Goal: Transaction & Acquisition: Purchase product/service

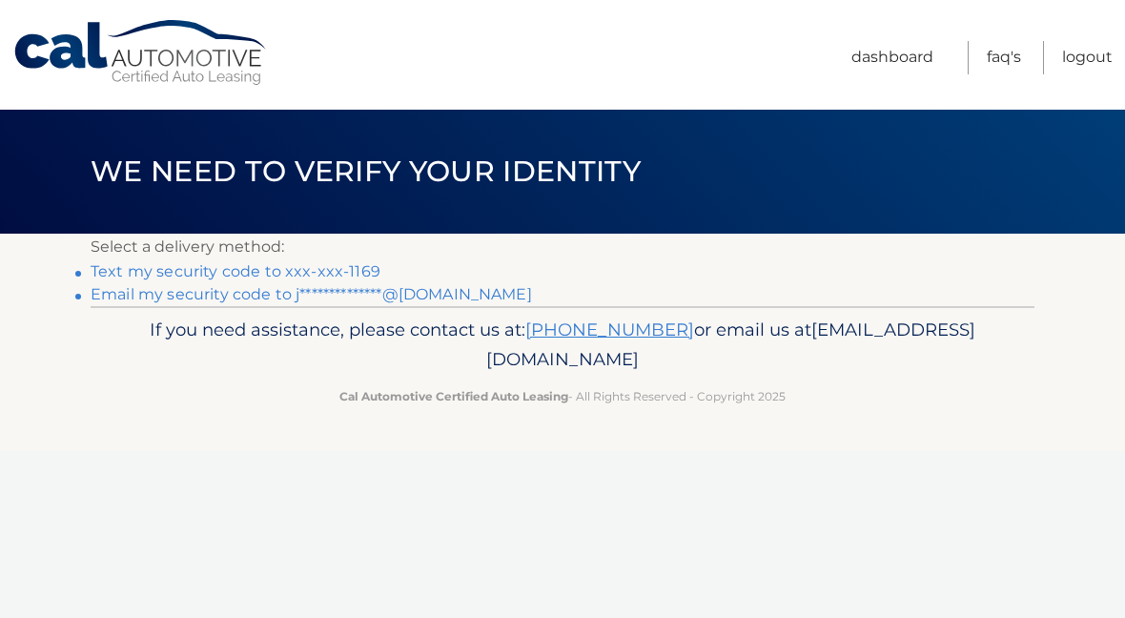
click at [270, 267] on link "Text my security code to xxx-xxx-1169" at bounding box center [236, 271] width 290 height 18
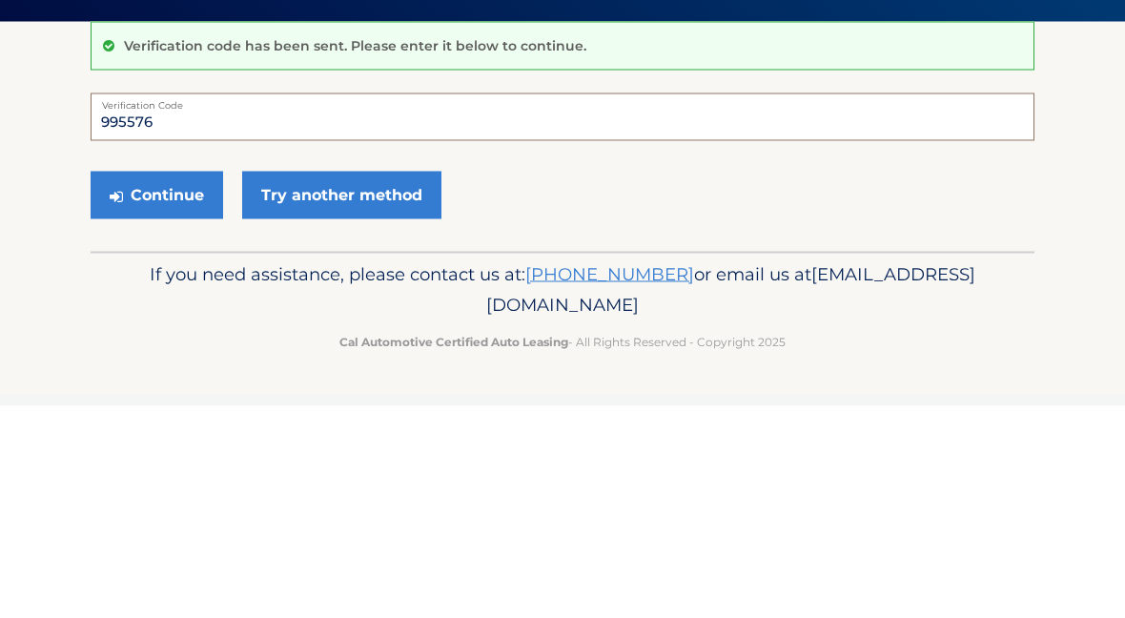
type input "995576"
click at [156, 405] on button "Continue" at bounding box center [157, 407] width 132 height 48
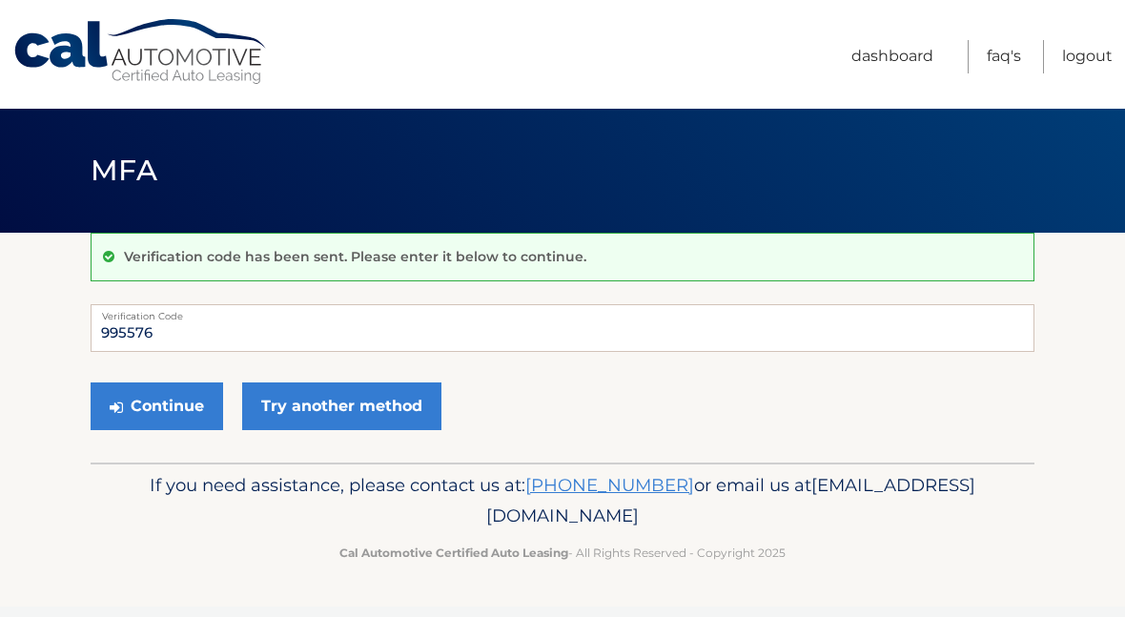
click at [164, 399] on button "Continue" at bounding box center [157, 407] width 132 height 48
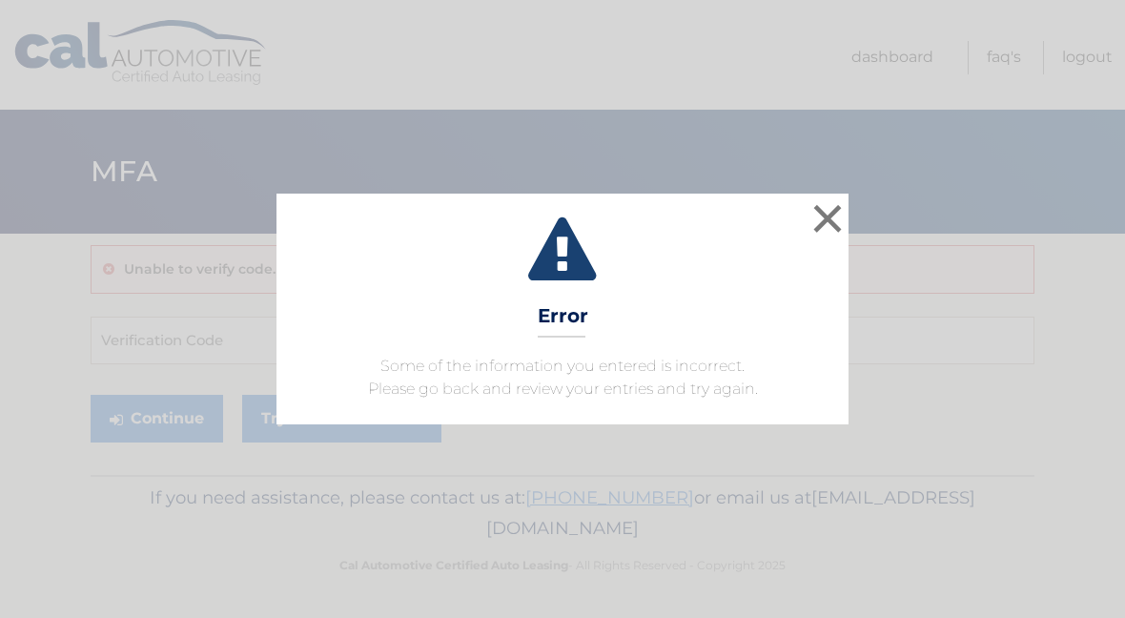
click at [830, 213] on button "×" at bounding box center [827, 218] width 38 height 38
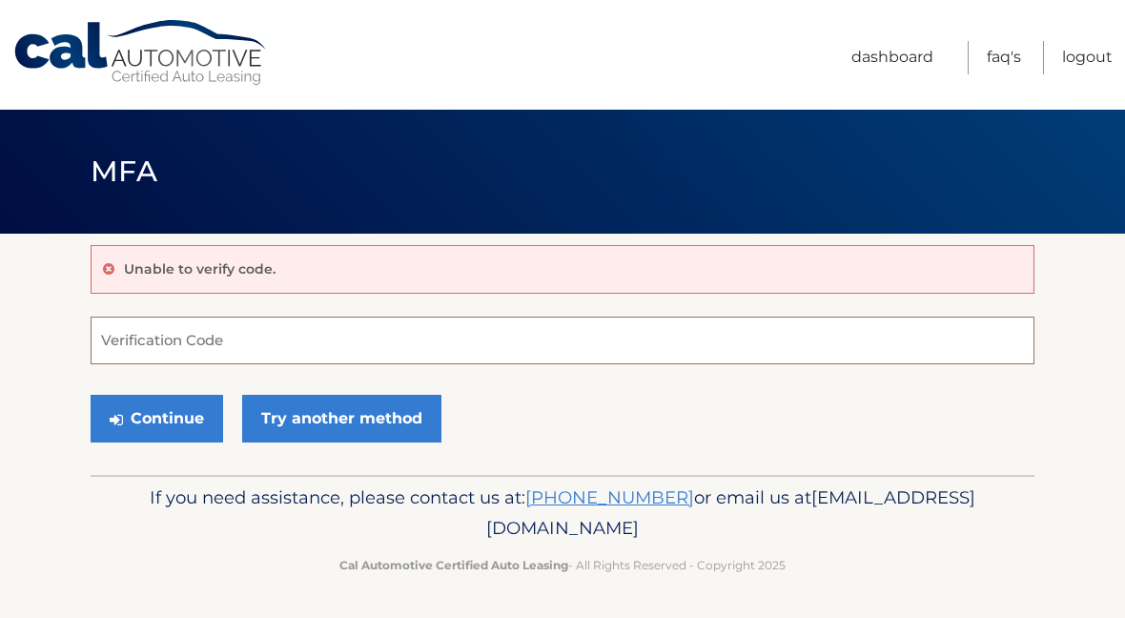
click at [166, 346] on input "Verification Code" at bounding box center [563, 340] width 944 height 48
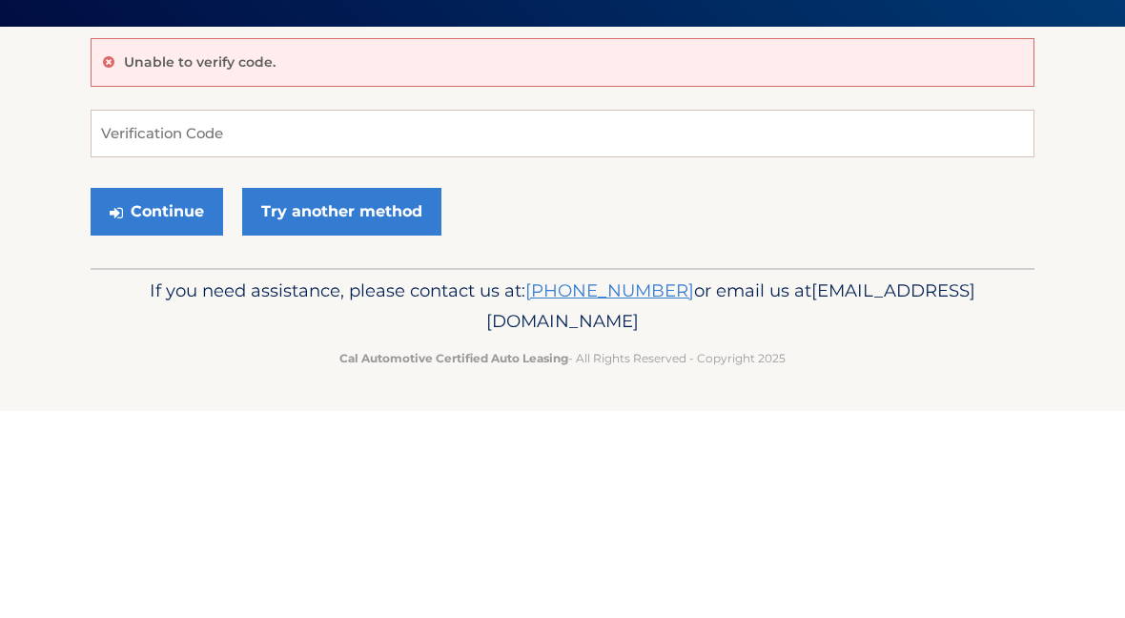
click at [312, 395] on link "Try another method" at bounding box center [341, 419] width 199 height 48
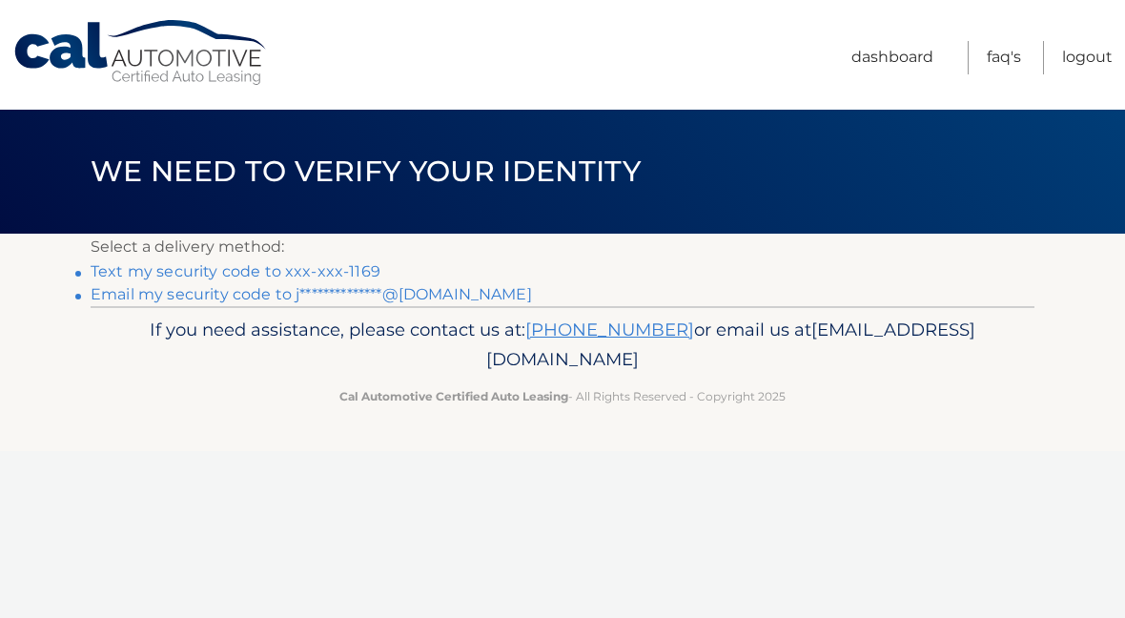
click at [216, 271] on link "Text my security code to xxx-xxx-1169" at bounding box center [236, 271] width 290 height 18
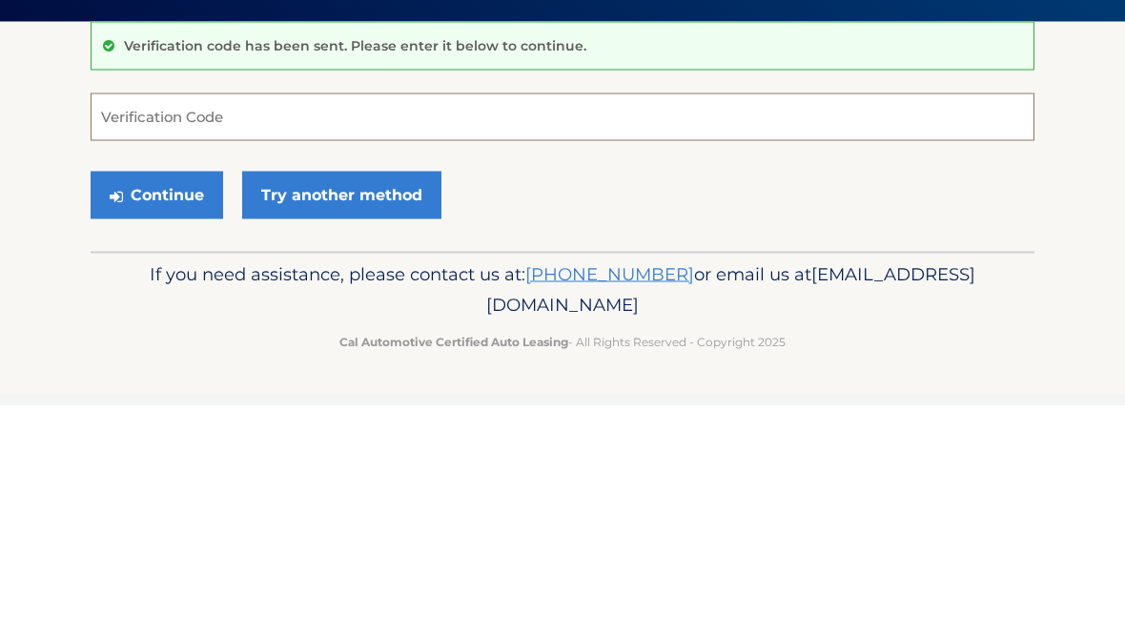
click at [148, 305] on input "Verification Code" at bounding box center [563, 329] width 944 height 48
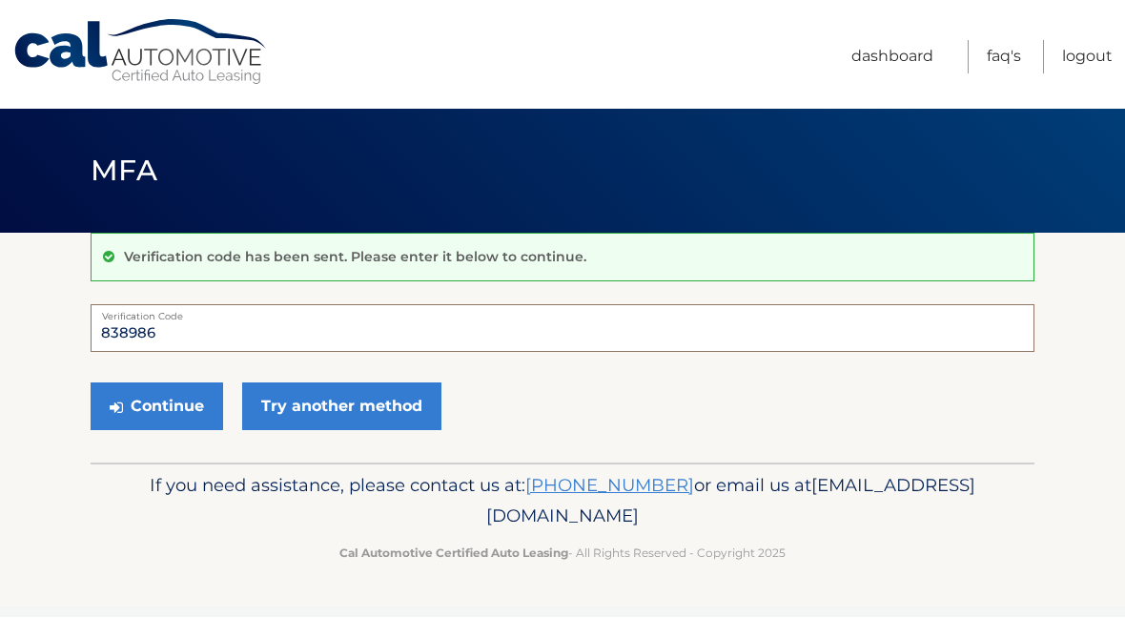
type input "838986"
click at [156, 405] on button "Continue" at bounding box center [157, 407] width 132 height 48
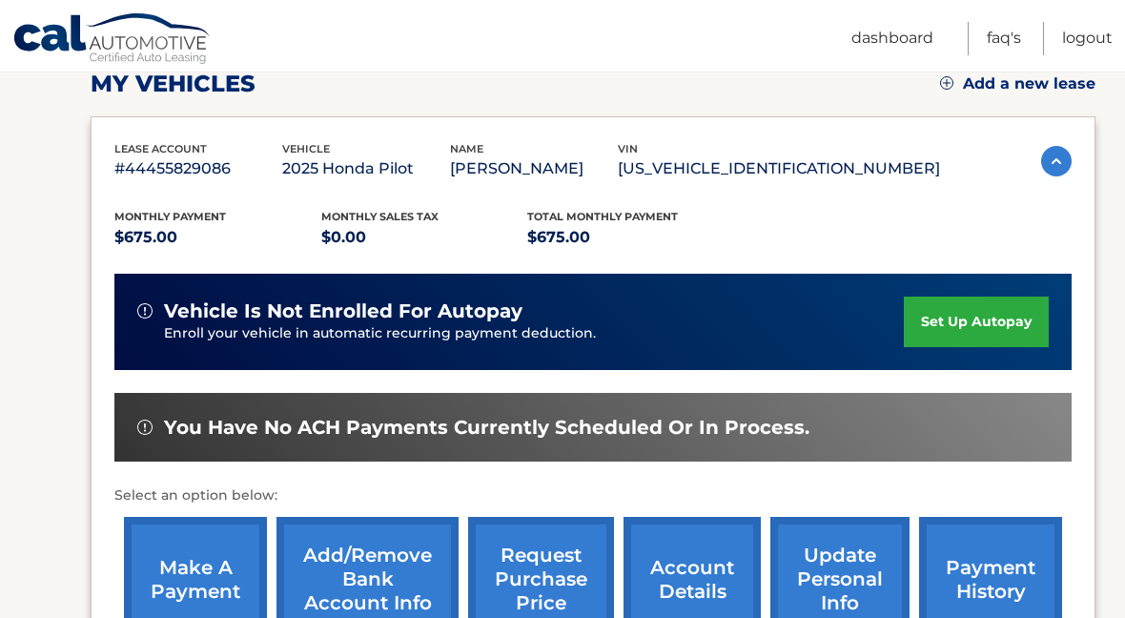
scroll to position [280, 0]
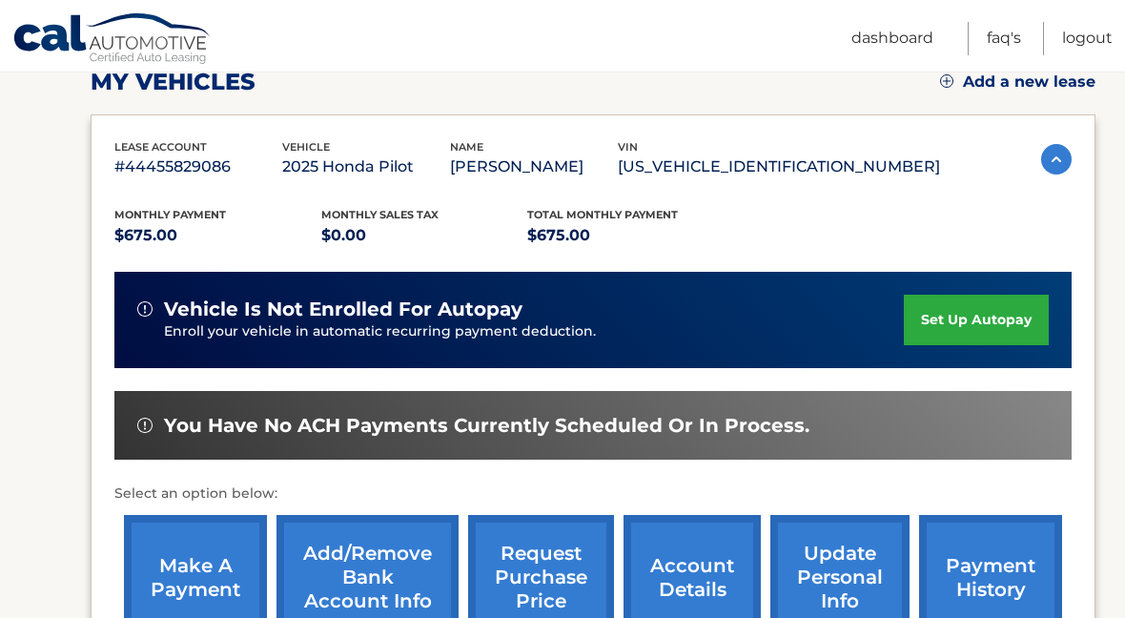
click at [190, 560] on link "make a payment" at bounding box center [195, 577] width 143 height 125
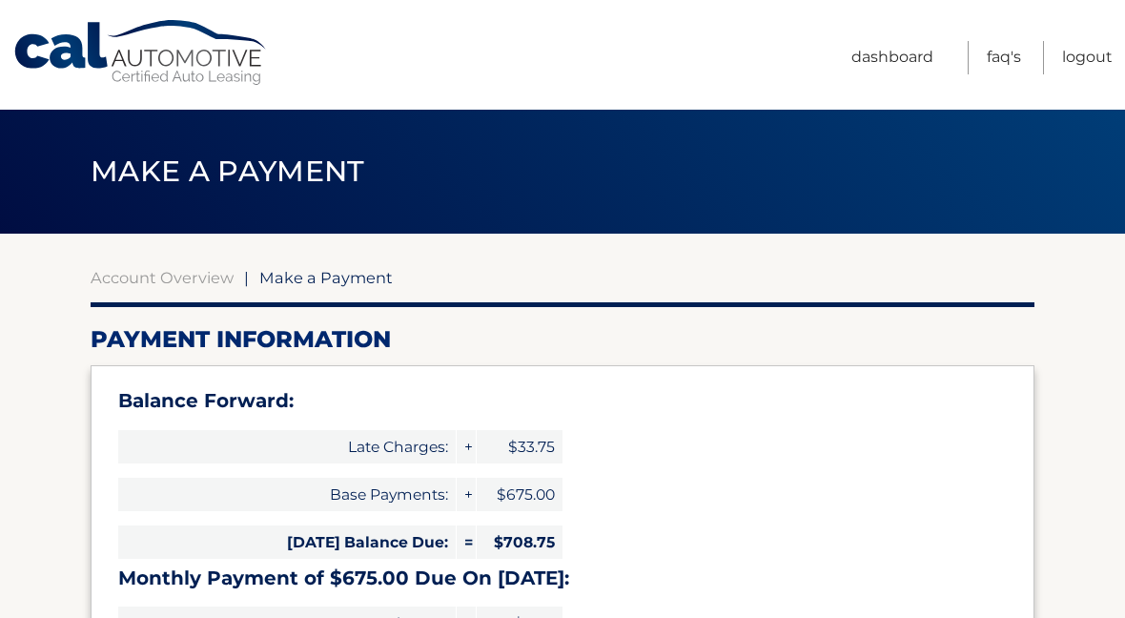
select select "ZTU2N2ExMTEtNThiMi00MmMyLWFmODctZTAyZGQwNzJkY2Vl"
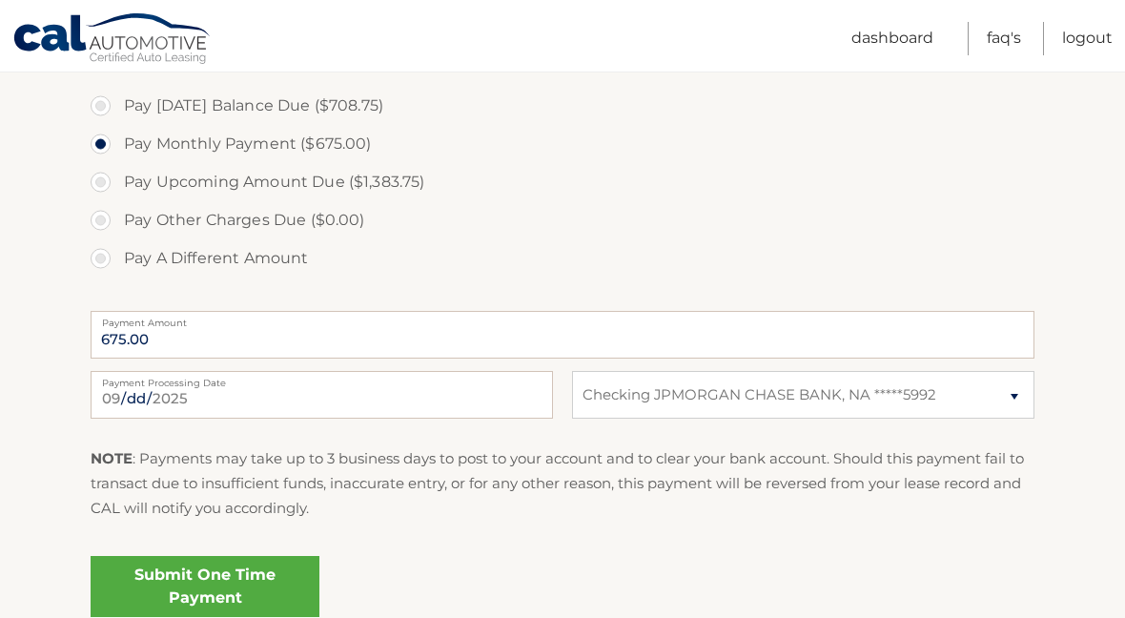
scroll to position [708, 0]
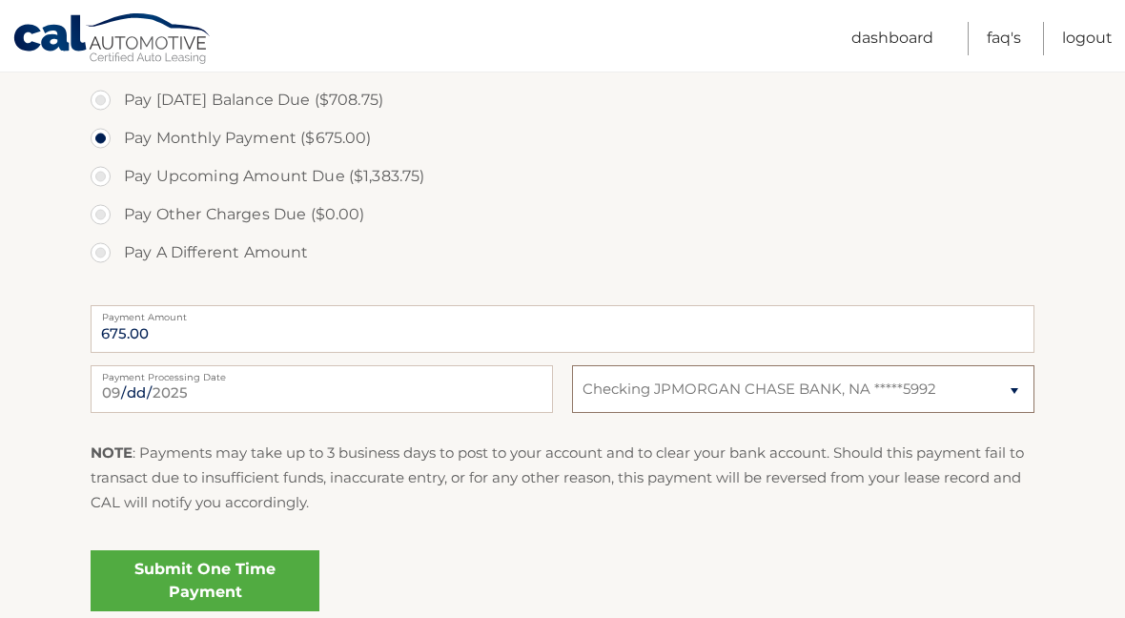
click at [974, 380] on select "Select Bank Account Checking JPMORGAN CHASE BANK, NA *****5992" at bounding box center [803, 389] width 462 height 48
select select
click at [890, 390] on select "Select Bank Account Checking JPMORGAN CHASE BANK, NA *****5992" at bounding box center [803, 389] width 462 height 48
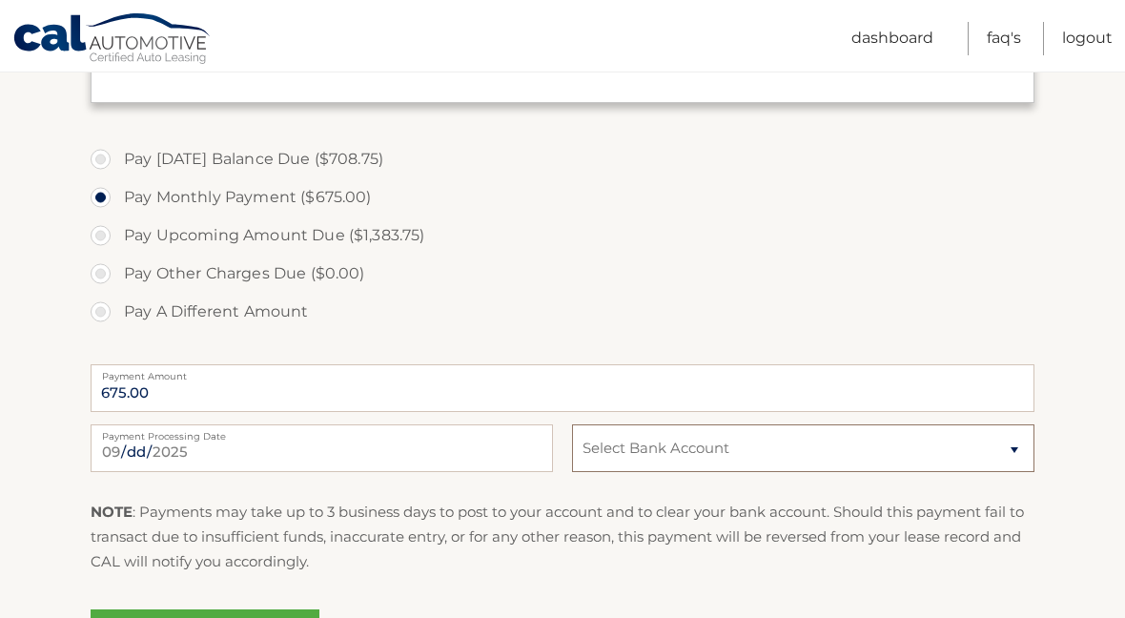
scroll to position [675, 0]
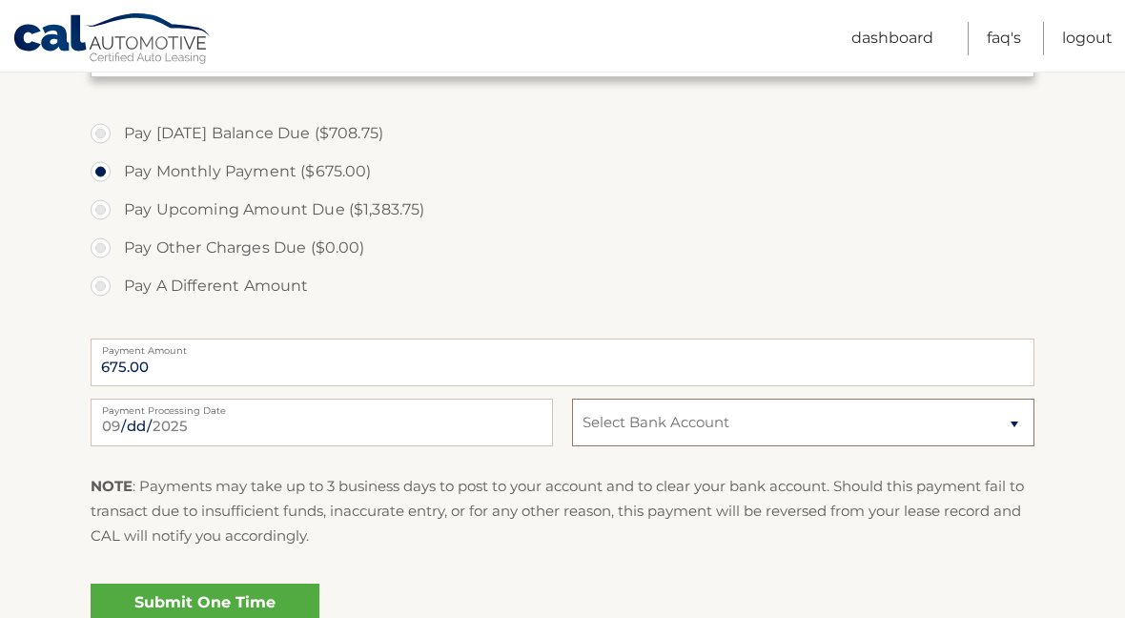
click at [726, 423] on select "Select Bank Account Checking JPMORGAN CHASE BANK, NA *****5992" at bounding box center [803, 422] width 462 height 48
click at [250, 617] on link "Submit One Time Payment" at bounding box center [205, 613] width 229 height 61
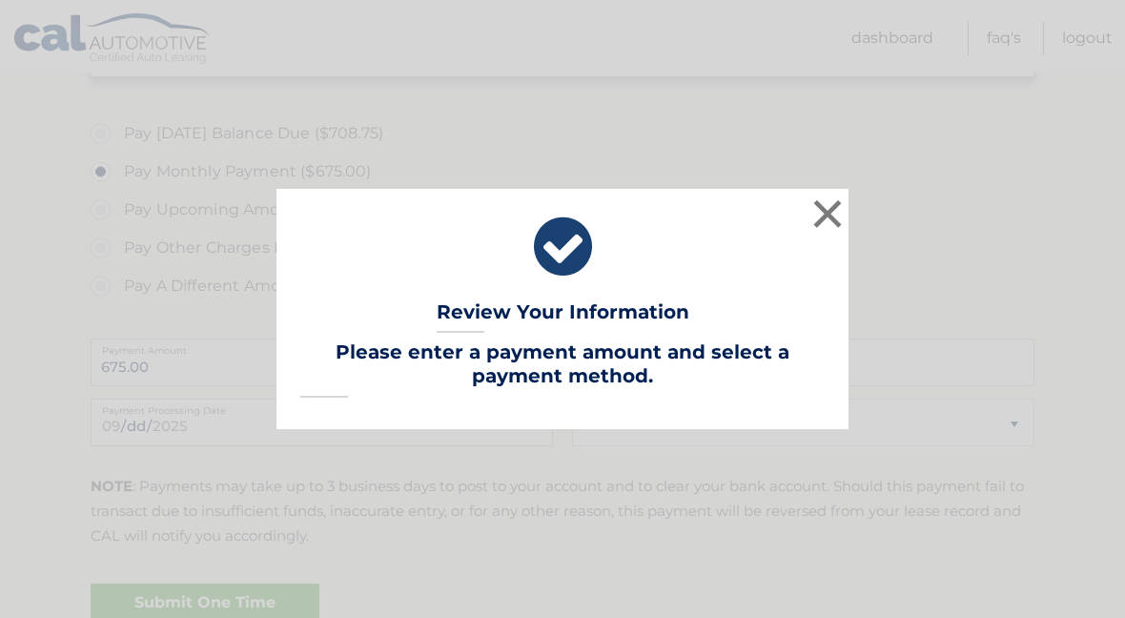
click at [828, 233] on button "×" at bounding box center [827, 213] width 38 height 38
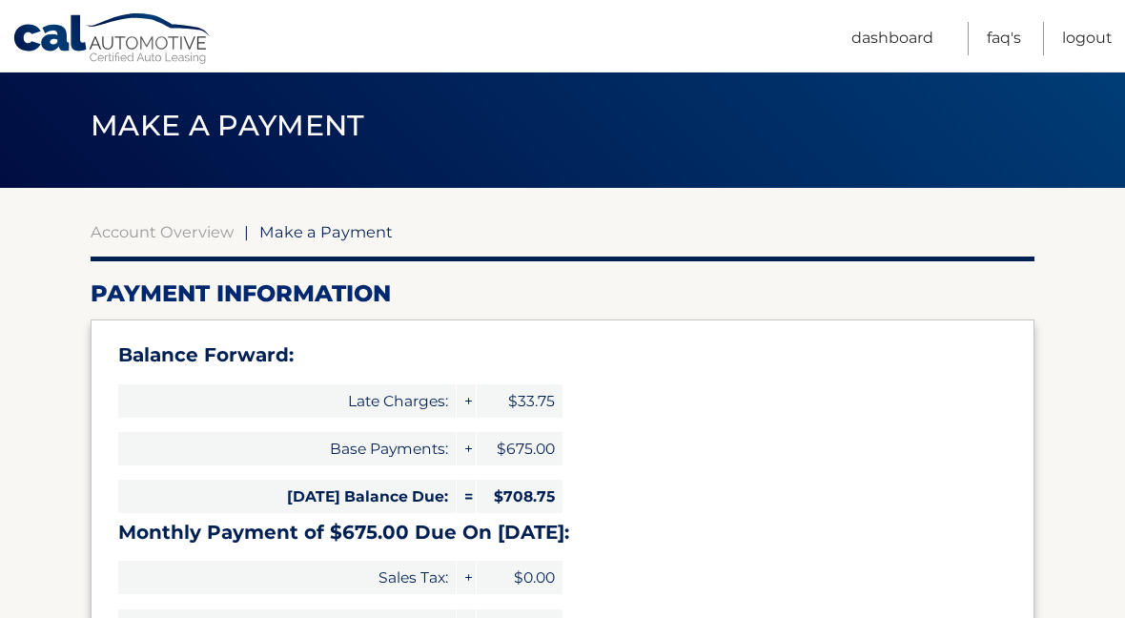
scroll to position [0, 0]
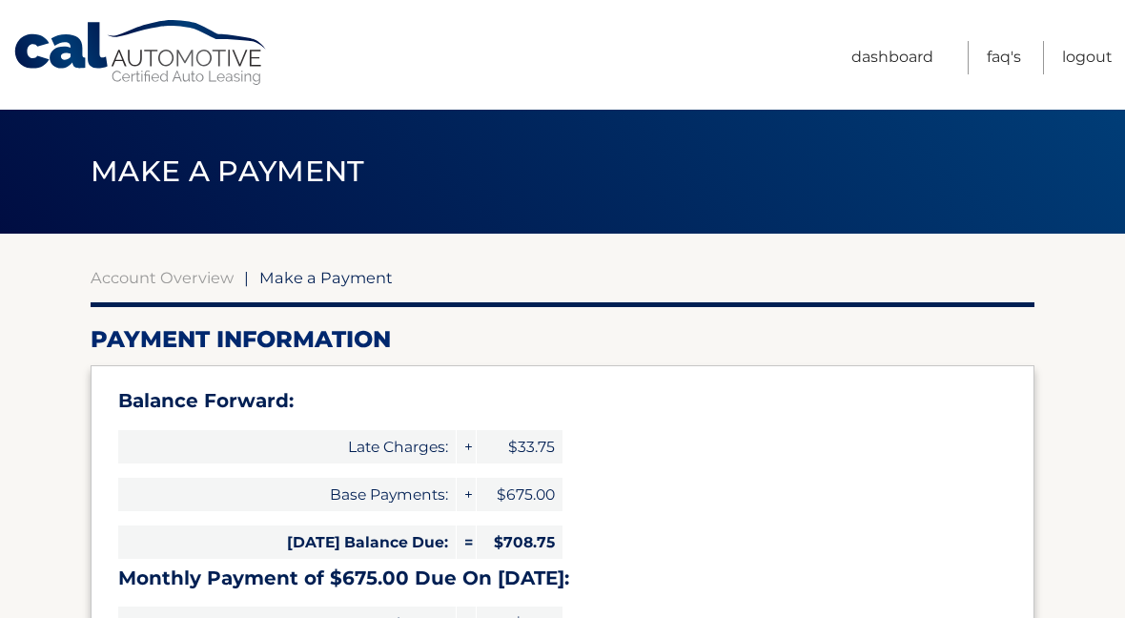
click at [160, 286] on link "Account Overview" at bounding box center [162, 277] width 143 height 19
click at [165, 279] on link "Account Overview" at bounding box center [162, 277] width 143 height 19
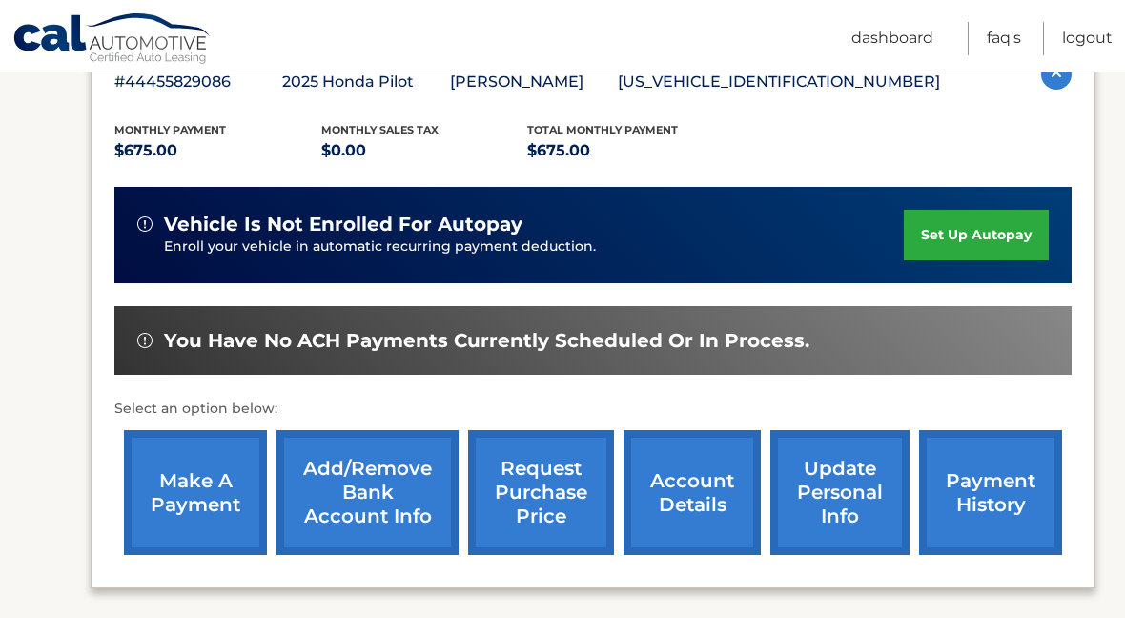
scroll to position [366, 0]
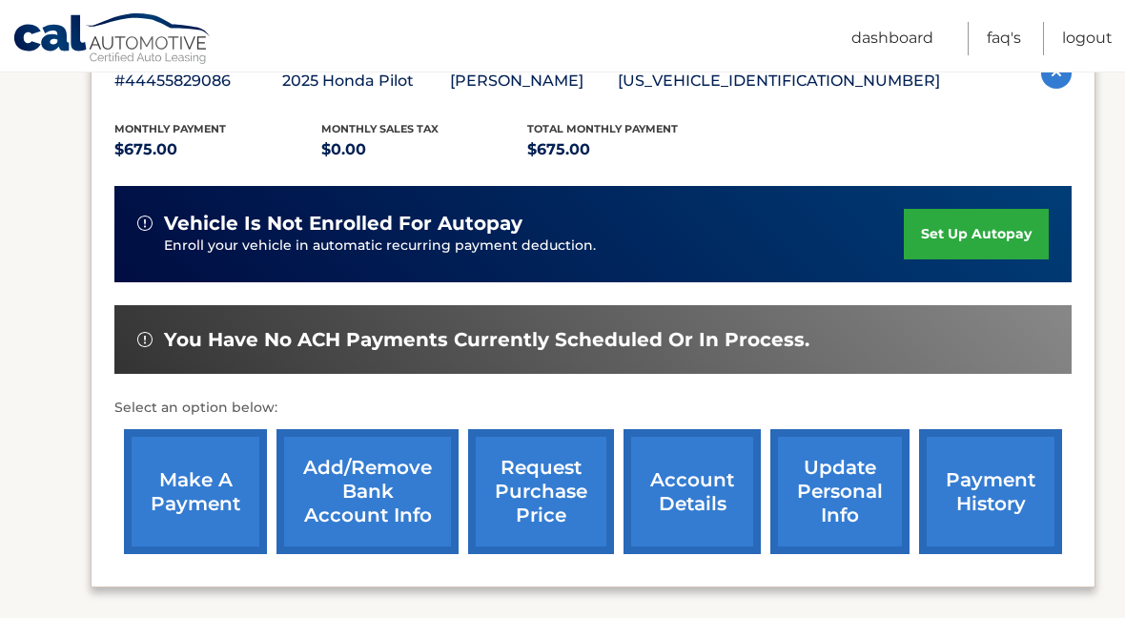
click at [382, 499] on link "Add/Remove bank account info" at bounding box center [367, 491] width 182 height 125
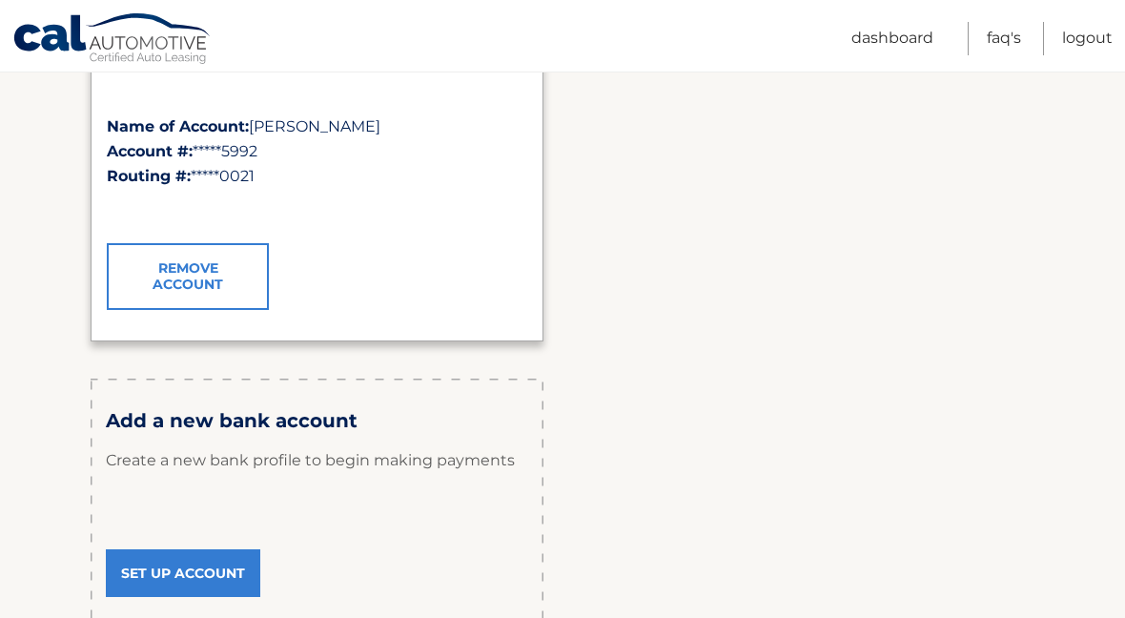
scroll to position [380, 0]
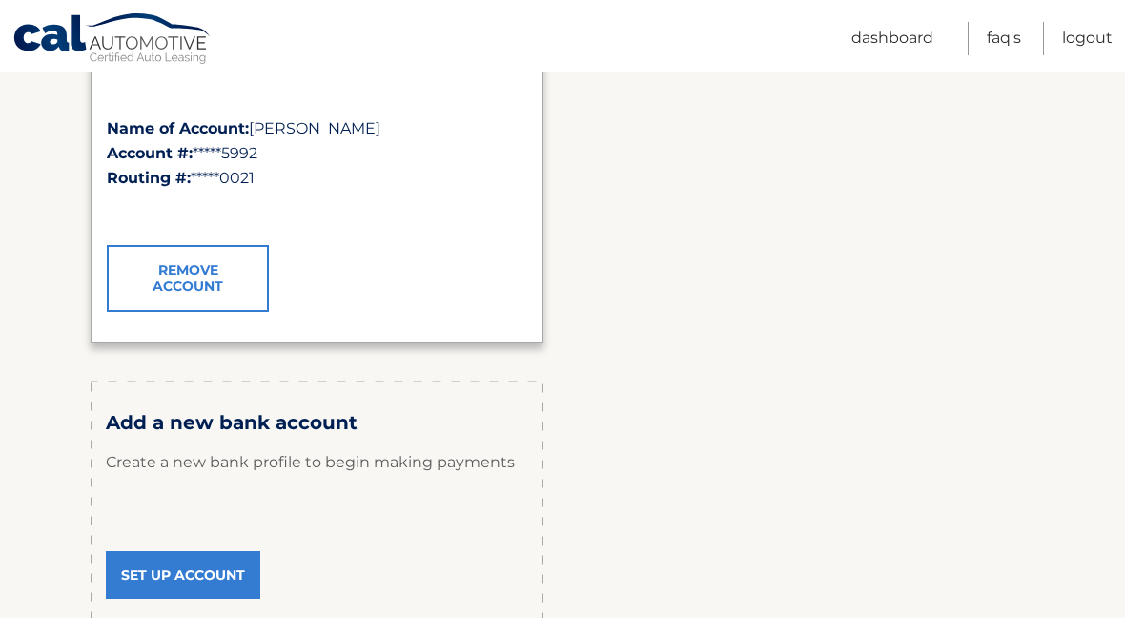
click at [153, 574] on link "Set Up Account" at bounding box center [183, 575] width 154 height 48
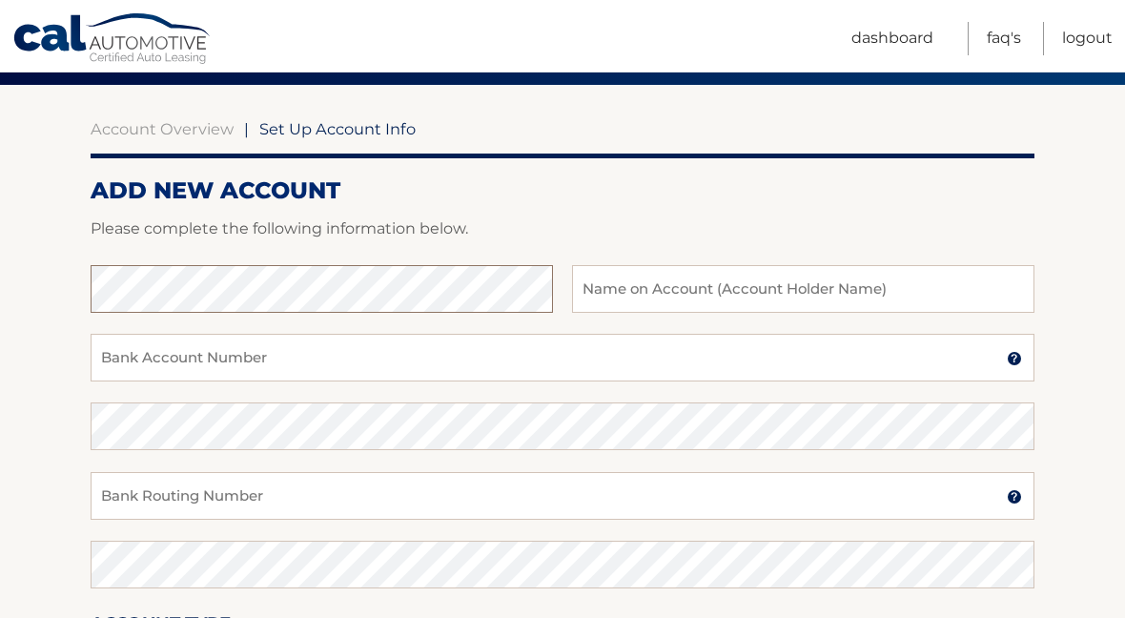
scroll to position [148, 0]
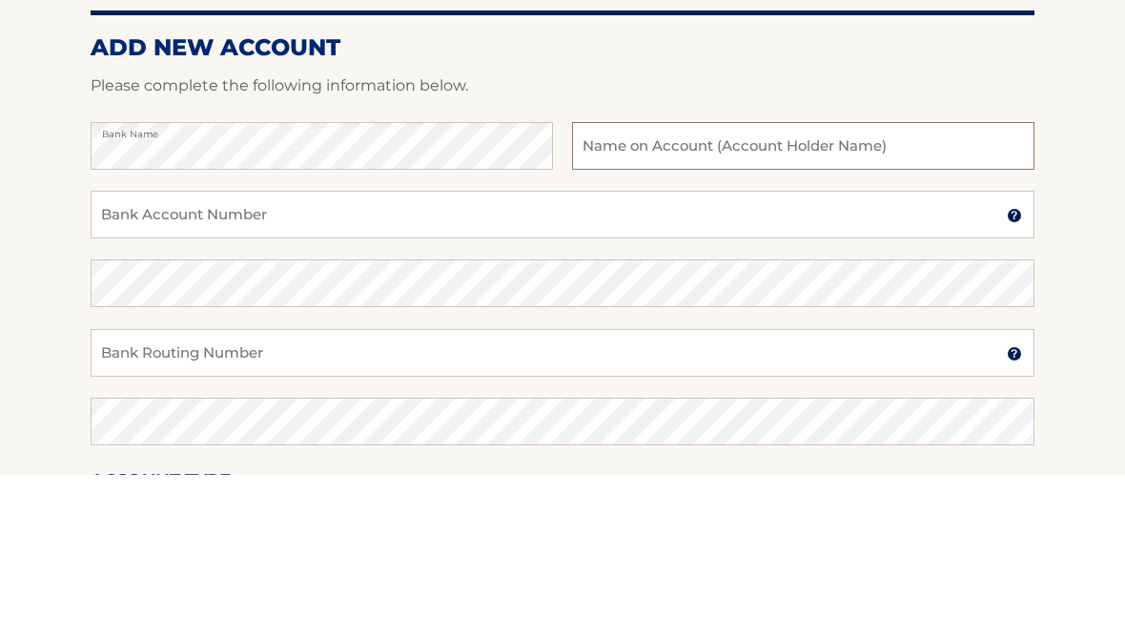
click at [747, 266] on input "text" at bounding box center [803, 290] width 462 height 48
type input "Jose"
click at [459, 335] on input "Bank Account Number" at bounding box center [563, 359] width 944 height 48
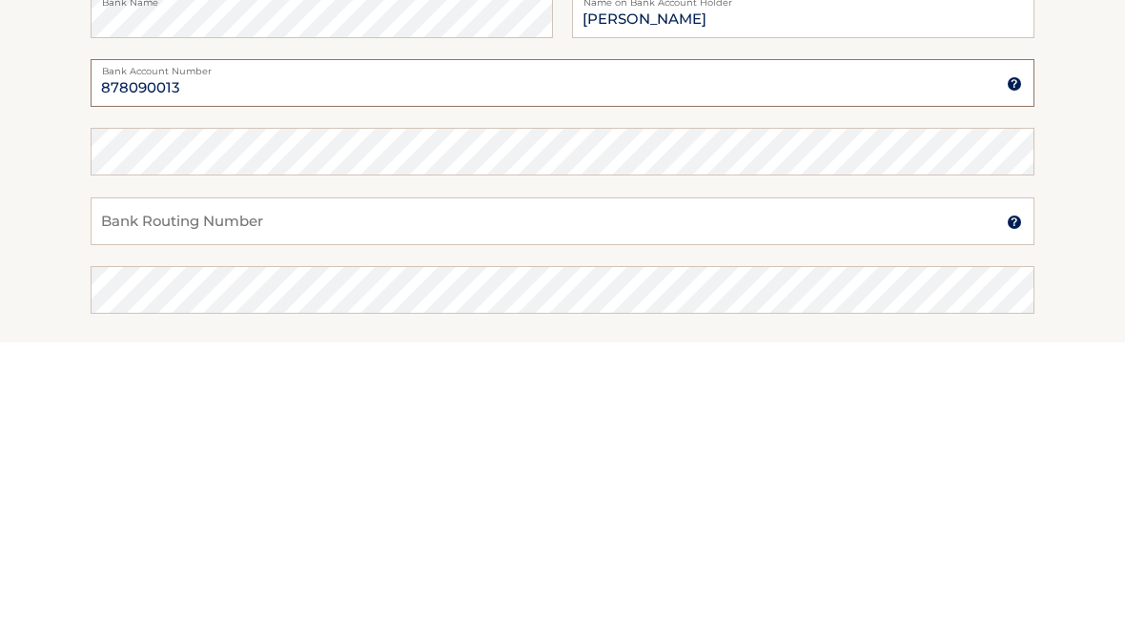
type input "878090013"
click at [339, 473] on input "Bank Routing Number" at bounding box center [563, 497] width 944 height 48
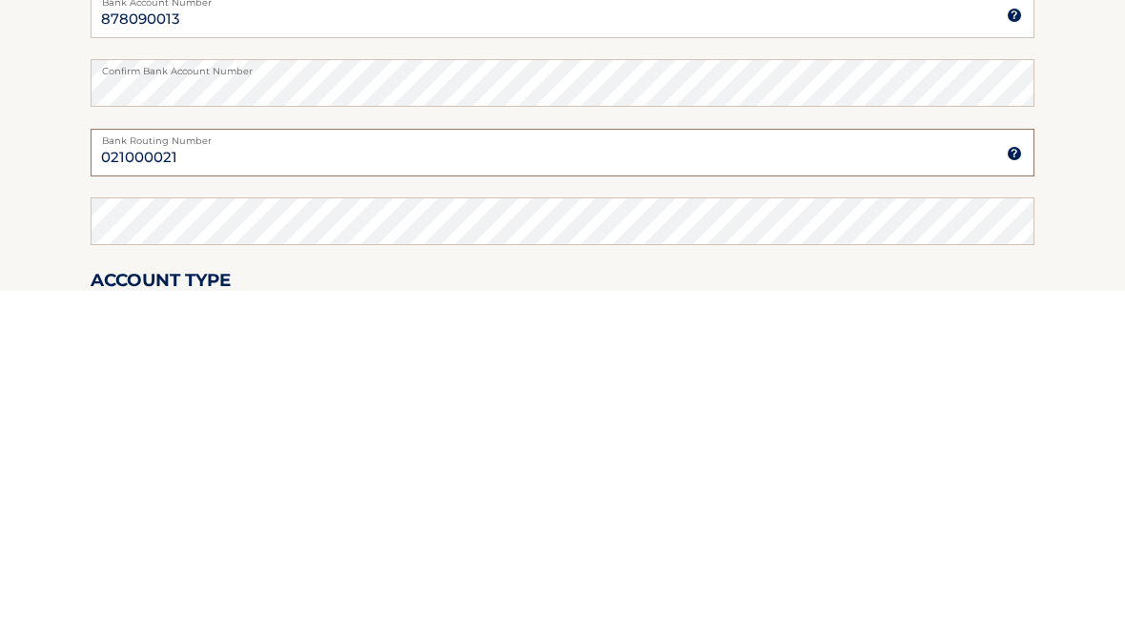
scroll to position [190, 0]
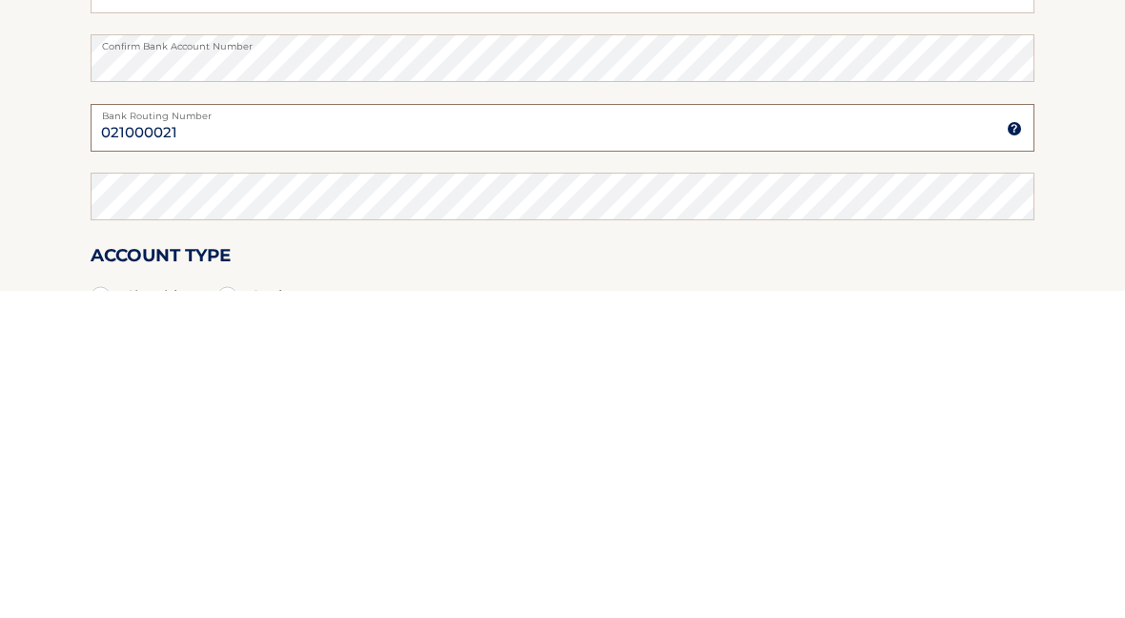
type input "021000021"
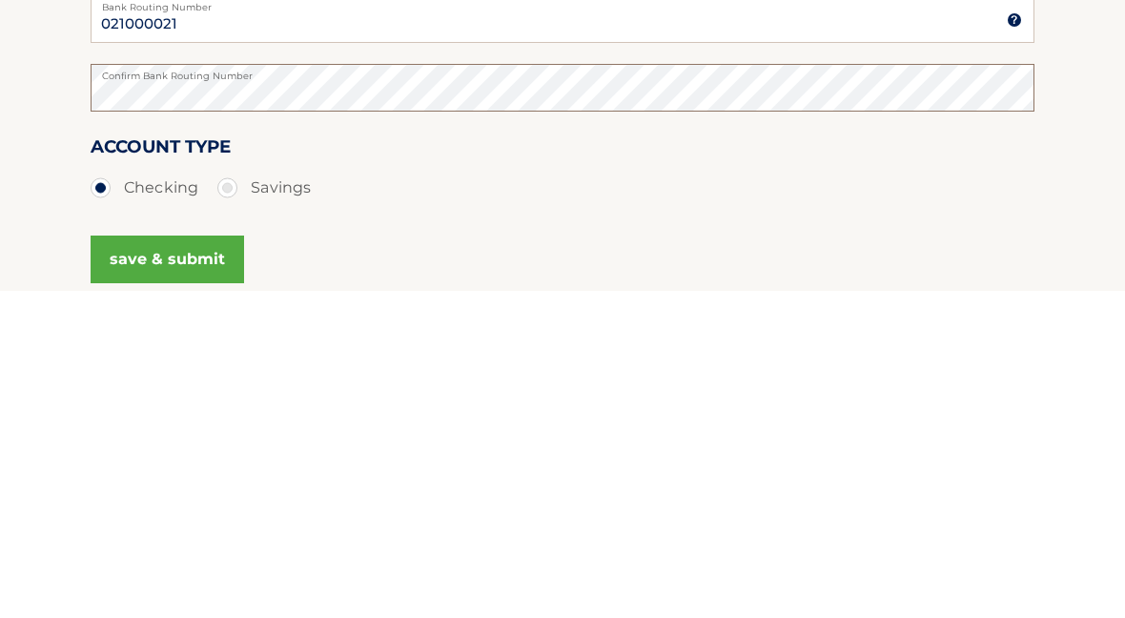
scroll to position [318, 0]
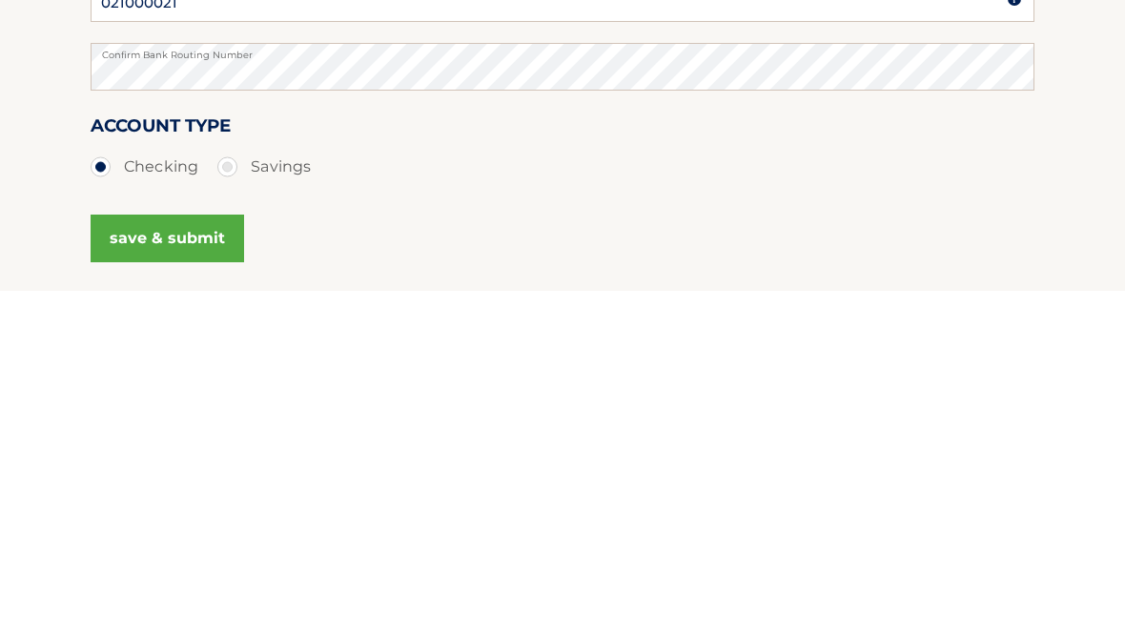
click at [153, 542] on button "save & submit" at bounding box center [167, 566] width 153 height 48
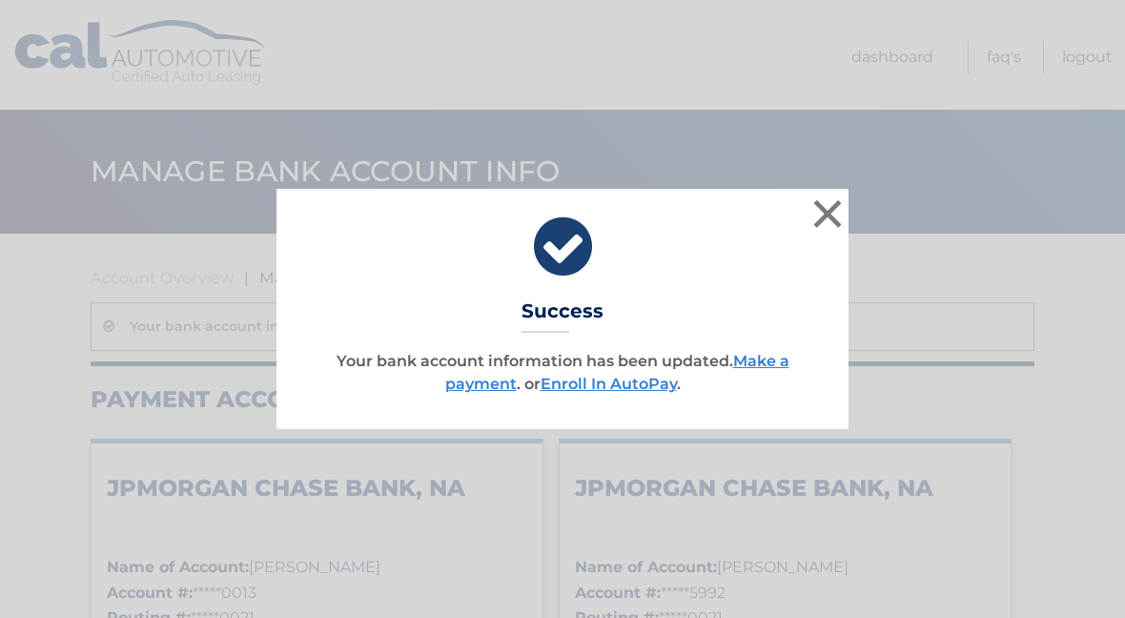
click at [764, 368] on link "Make a payment" at bounding box center [617, 372] width 344 height 41
click at [771, 357] on link "Make a payment" at bounding box center [617, 372] width 344 height 41
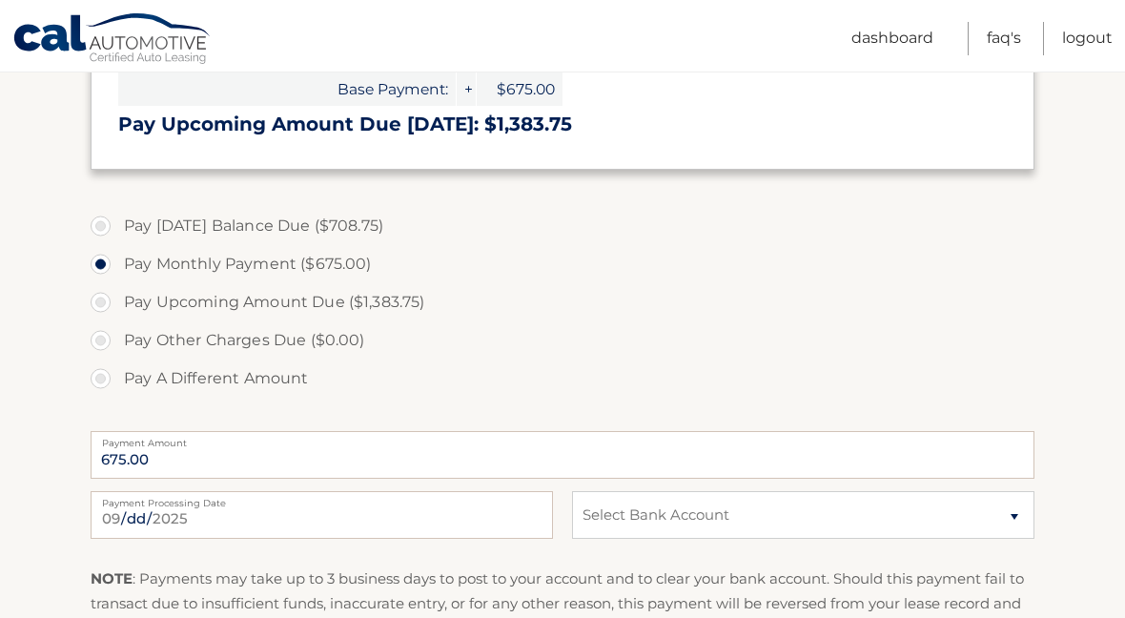
scroll to position [592, 0]
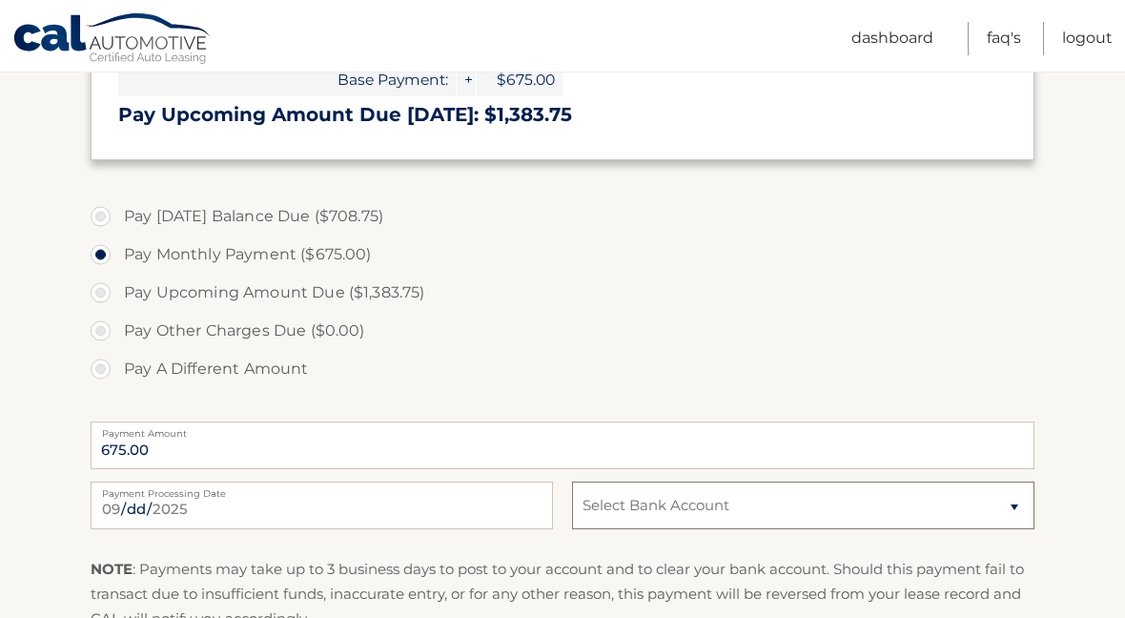
click at [936, 511] on select "Select Bank Account Checking JPMORGAN CHASE BANK, NA *****0013 Checking JPMORGA…" at bounding box center [803, 505] width 462 height 48
select select "MGIxZGU1MGUtZWE0MS00M2I0LTg2MDMtM2RhZGYzOGZkYTI2"
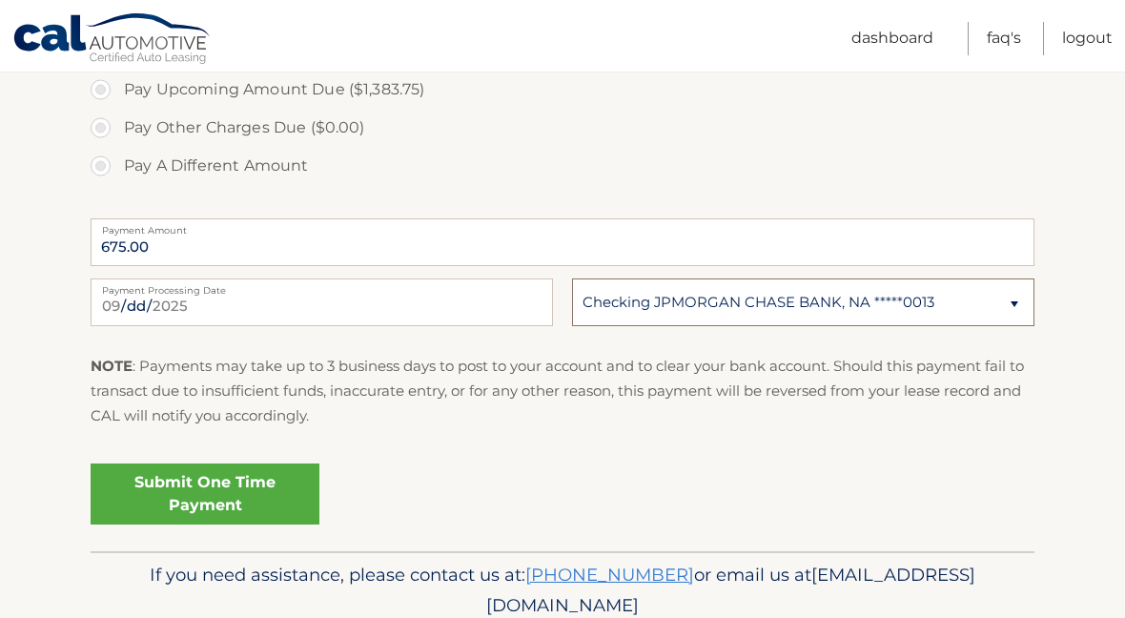
scroll to position [793, 0]
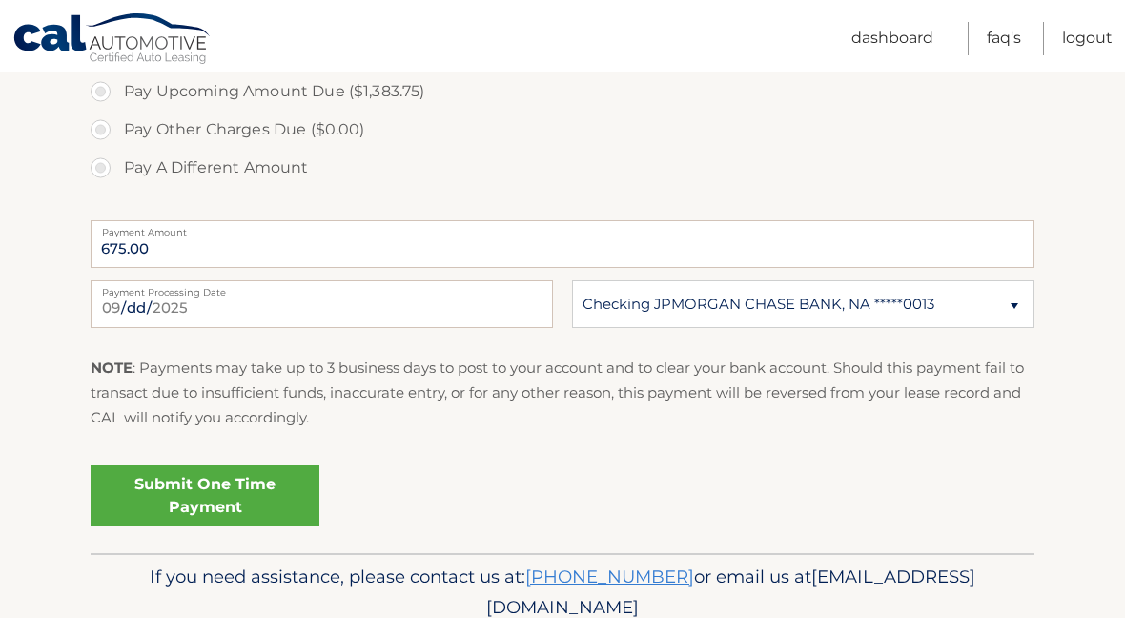
click at [173, 494] on link "Submit One Time Payment" at bounding box center [205, 495] width 229 height 61
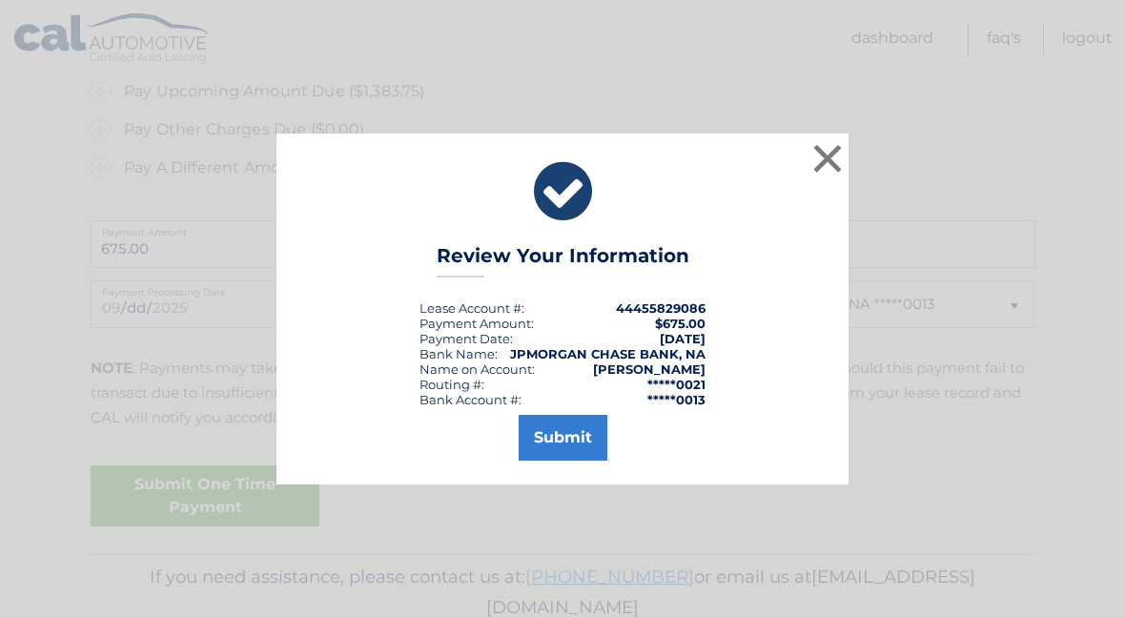
click at [564, 460] on button "Submit" at bounding box center [563, 438] width 89 height 46
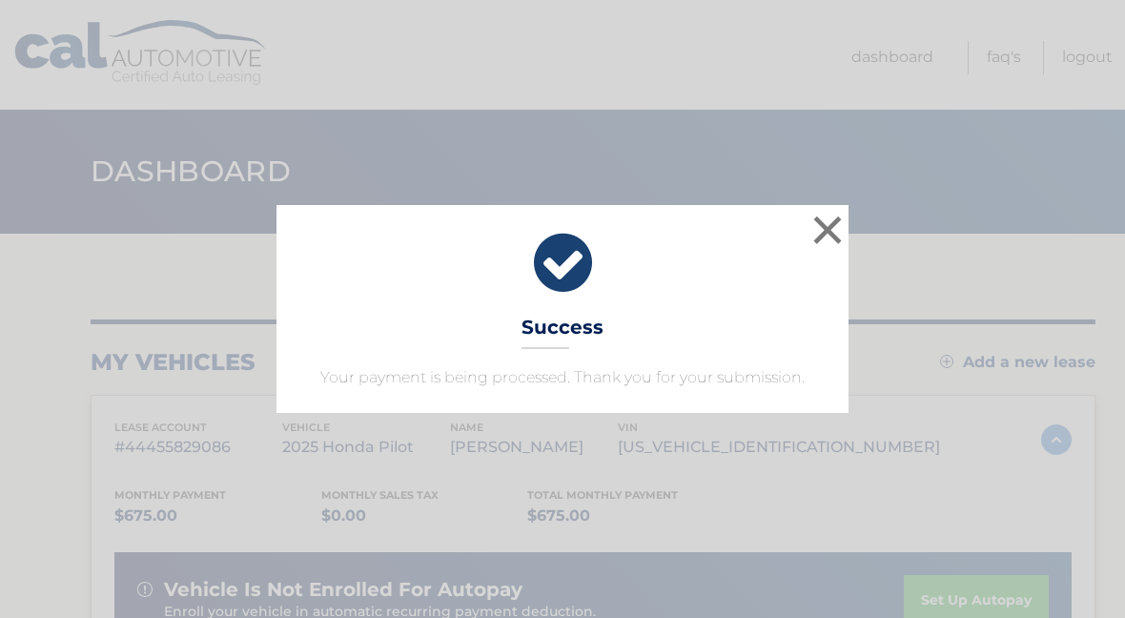
click at [825, 220] on button "×" at bounding box center [827, 230] width 38 height 38
